Goal: Task Accomplishment & Management: Manage account settings

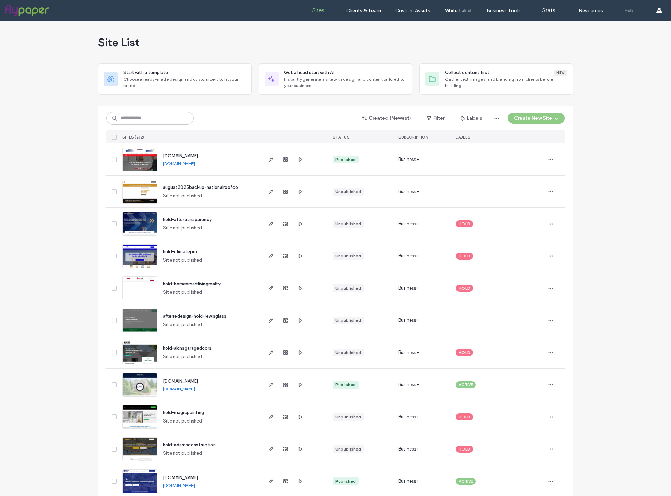
click at [132, 127] on div "Created (Newest) Filter Labels Create New Site SITES (232) STATUS SUBSCRIPTION …" at bounding box center [335, 124] width 459 height 37
click at [135, 120] on input at bounding box center [149, 118] width 87 height 13
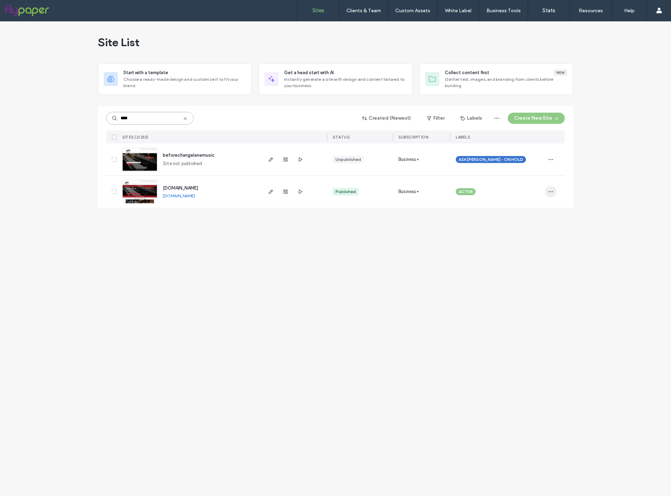
type input "****"
click at [552, 192] on icon "button" at bounding box center [551, 192] width 6 height 6
click at [538, 209] on div "Duplicate Site" at bounding box center [525, 209] width 62 height 13
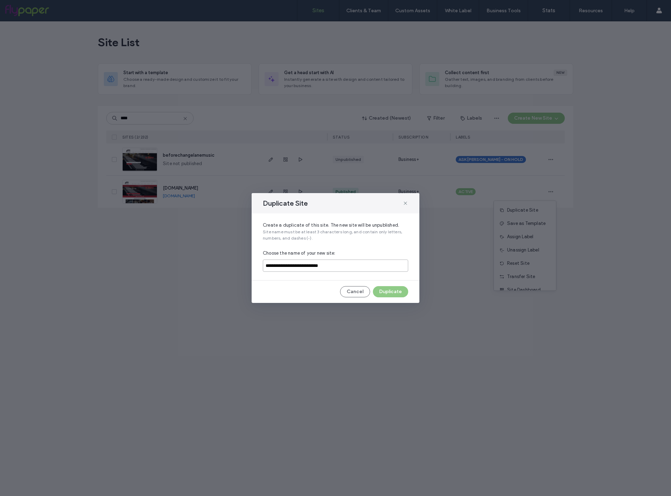
drag, startPoint x: 361, startPoint y: 266, endPoint x: 222, endPoint y: 256, distance: 139.2
click at [230, 256] on div "**********" at bounding box center [335, 248] width 671 height 496
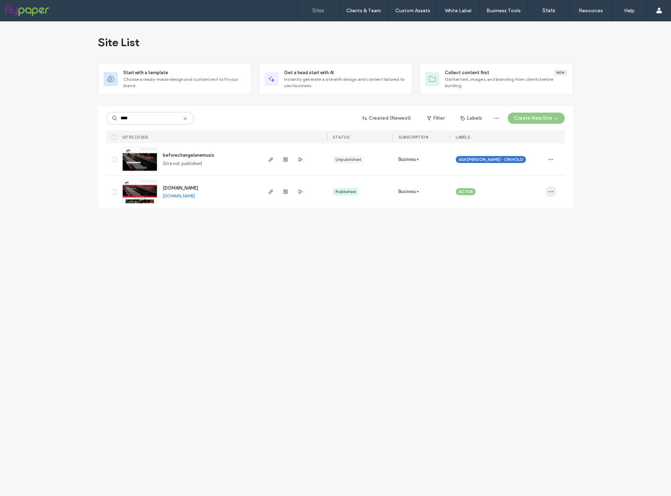
click at [552, 191] on icon "button" at bounding box center [551, 192] width 6 height 6
click at [530, 214] on div "Duplicate Site" at bounding box center [525, 209] width 62 height 13
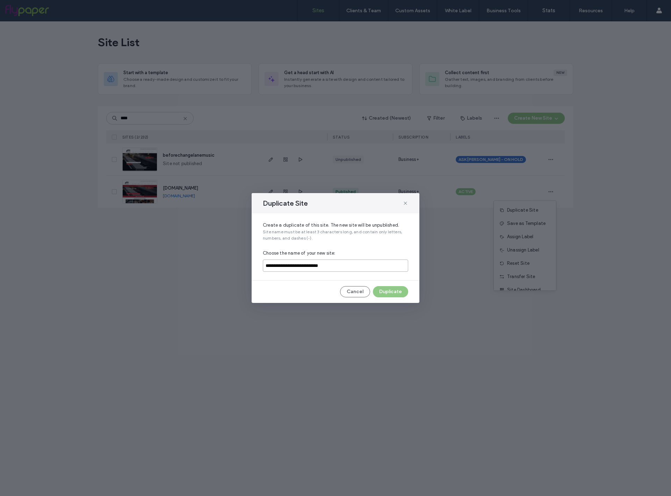
drag, startPoint x: 356, startPoint y: 261, endPoint x: 388, endPoint y: 271, distance: 34.0
click at [388, 271] on input "**********" at bounding box center [335, 265] width 145 height 12
type input "**********"
click at [392, 293] on button "Duplicate" at bounding box center [390, 291] width 35 height 11
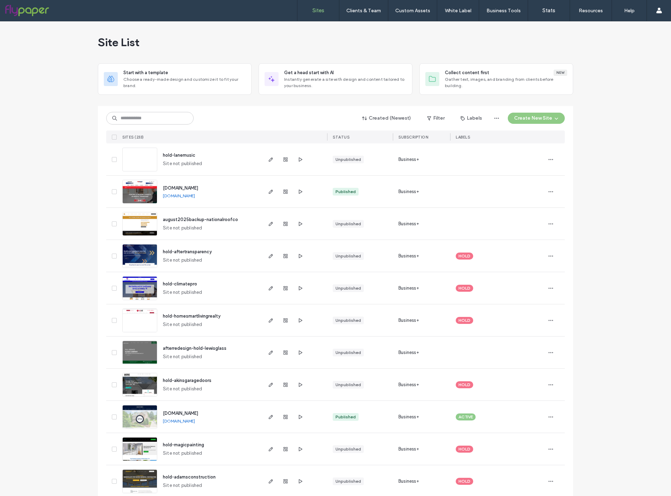
click at [540, 162] on div at bounding box center [497, 159] width 95 height 32
click at [553, 161] on span "button" at bounding box center [550, 159] width 11 height 11
click at [535, 217] on div "Assign Label" at bounding box center [522, 217] width 62 height 13
click at [486, 187] on div "HOLD" at bounding box center [491, 190] width 92 height 13
click at [520, 230] on button "Assign" at bounding box center [519, 229] width 24 height 8
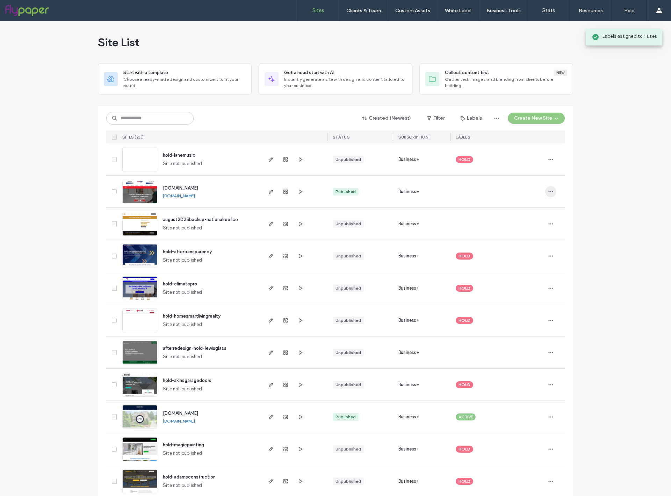
click at [545, 191] on span "button" at bounding box center [550, 191] width 11 height 11
click at [517, 238] on span "Assign Label" at bounding box center [518, 236] width 26 height 7
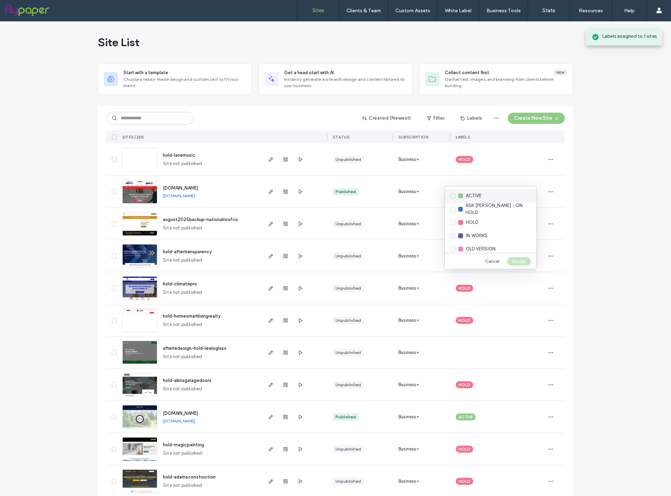
click at [483, 197] on div "ACTIVE" at bounding box center [491, 195] width 92 height 13
click at [514, 260] on button "Assign" at bounding box center [519, 261] width 24 height 8
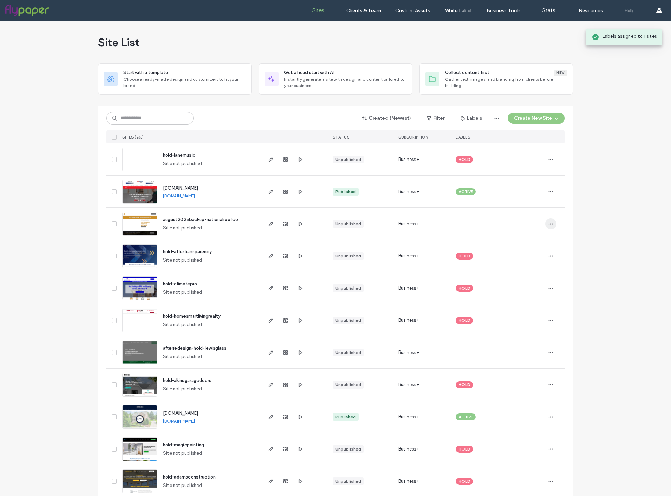
click at [550, 222] on icon "button" at bounding box center [551, 224] width 6 height 6
click at [529, 284] on span "Assign Label" at bounding box center [518, 281] width 26 height 7
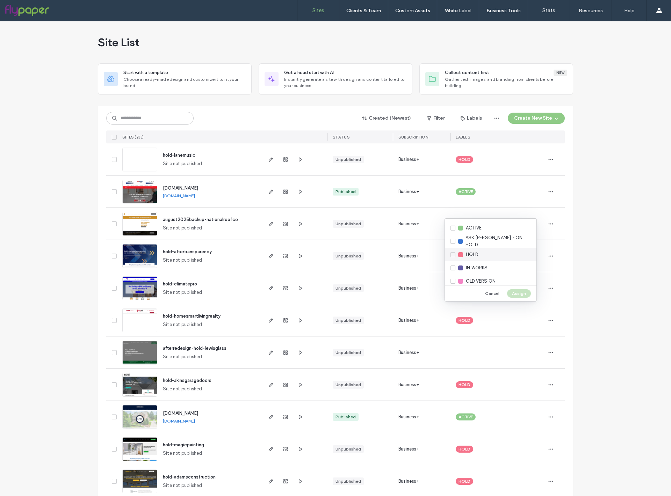
click at [475, 259] on div "HOLD" at bounding box center [491, 254] width 92 height 13
click at [520, 288] on div "Cancel Assign" at bounding box center [491, 293] width 92 height 16
click at [520, 292] on button "Assign" at bounding box center [519, 293] width 24 height 8
click at [150, 113] on input at bounding box center [149, 118] width 87 height 13
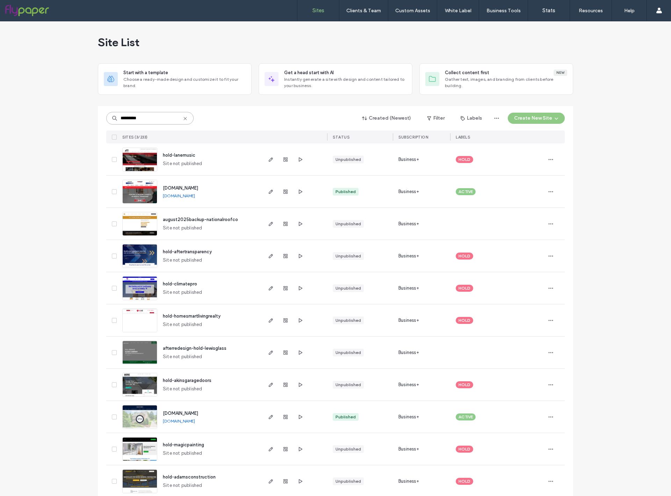
type input "*********"
click at [124, 229] on img at bounding box center [140, 236] width 34 height 48
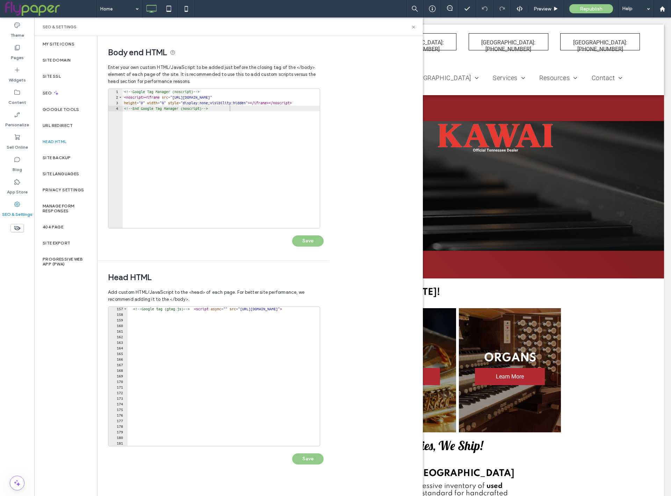
scroll to position [1009, 0]
click at [18, 57] on label "Pages" at bounding box center [17, 56] width 13 height 10
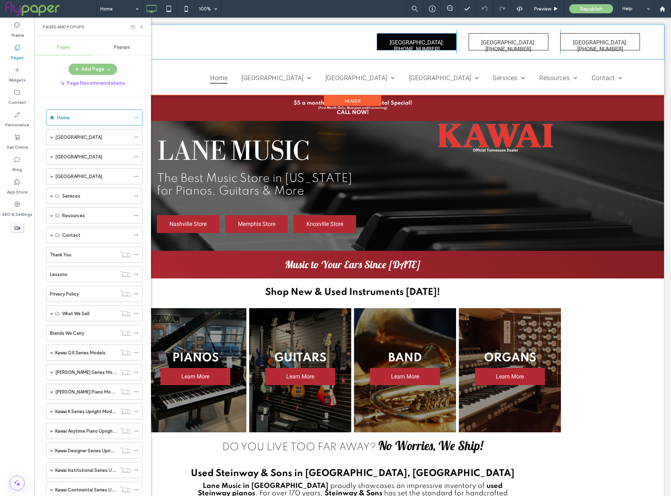
click at [420, 42] on span "Nashville: 615-679-8888" at bounding box center [416, 46] width 77 height 24
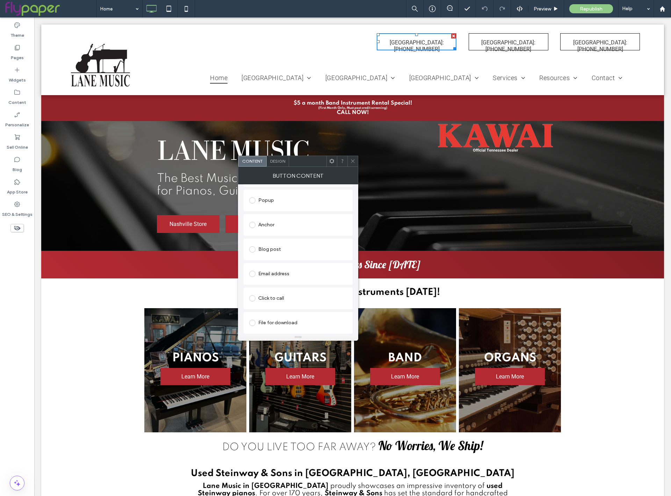
scroll to position [0, 0]
click at [352, 161] on icon at bounding box center [352, 160] width 5 height 5
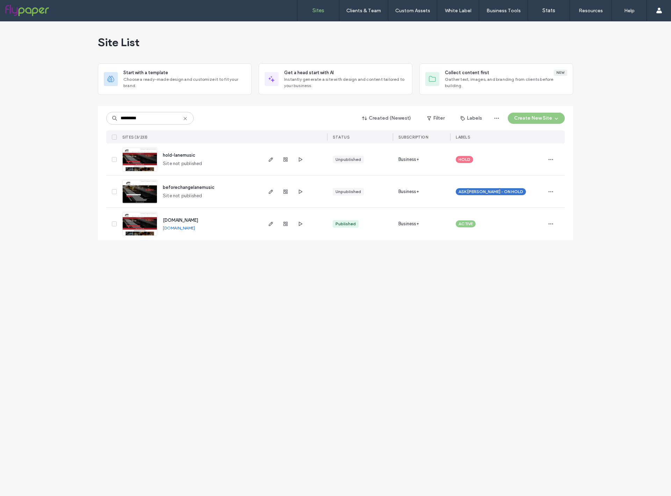
type input "*********"
click at [559, 219] on div at bounding box center [555, 224] width 20 height 32
click at [556, 222] on div at bounding box center [555, 224] width 20 height 32
click at [554, 223] on span "button" at bounding box center [550, 223] width 11 height 11
click at [524, 312] on span "Transfer Site" at bounding box center [521, 308] width 28 height 7
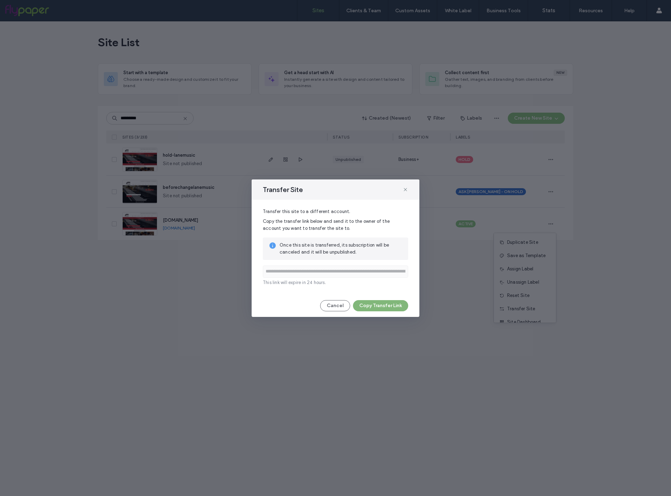
click at [403, 303] on button "Copy Transfer Link" at bounding box center [380, 305] width 55 height 11
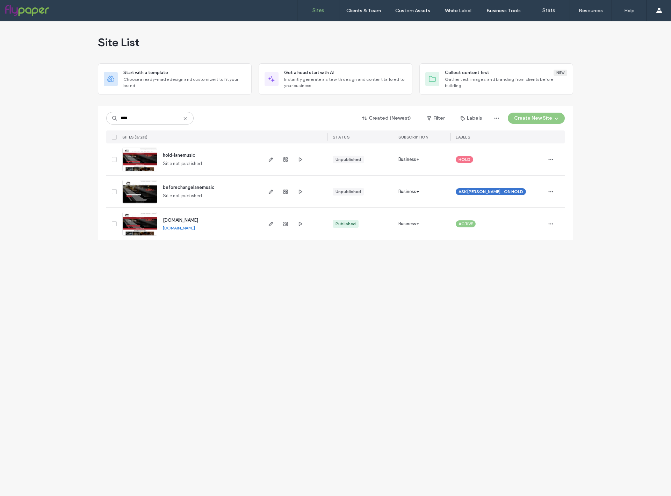
type input "****"
click at [544, 227] on div "ACTIVE" at bounding box center [497, 224] width 95 height 32
drag, startPoint x: 575, startPoint y: 299, endPoint x: 562, endPoint y: 260, distance: 40.5
click at [575, 299] on div "Site List Start with a template Choose a ready-made design and customize it to …" at bounding box center [335, 258] width 671 height 474
click at [546, 225] on span "button" at bounding box center [550, 223] width 11 height 11
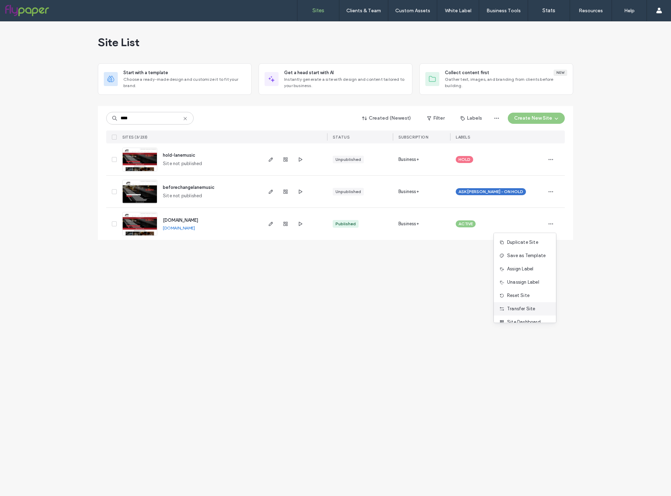
click at [522, 311] on span "Transfer Site" at bounding box center [521, 308] width 28 height 7
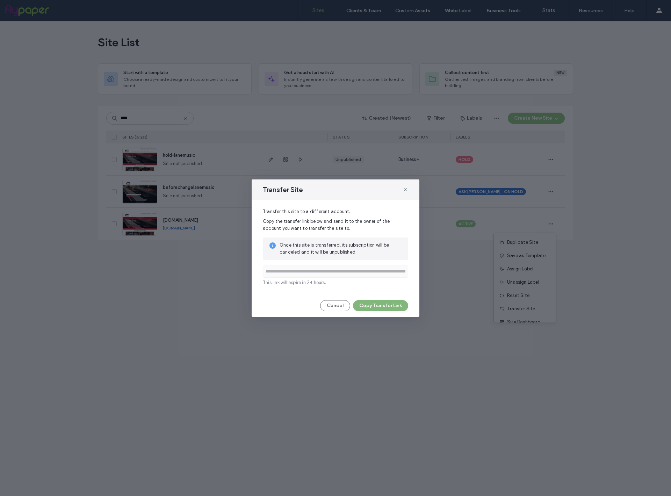
click at [401, 300] on button "Copy Transfer Link" at bounding box center [380, 305] width 55 height 11
drag, startPoint x: 405, startPoint y: 188, endPoint x: 401, endPoint y: 167, distance: 21.6
click at [405, 188] on icon at bounding box center [406, 190] width 6 height 6
